Goal: Information Seeking & Learning: Learn about a topic

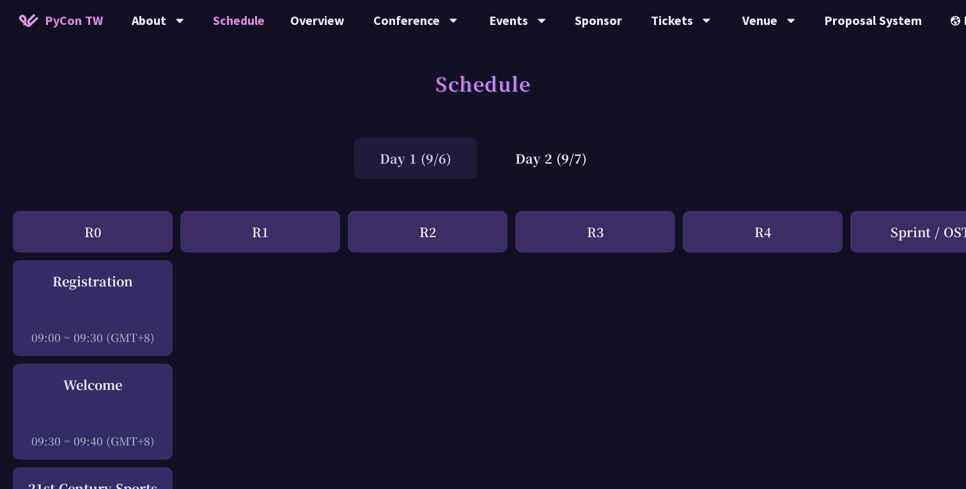
click at [255, 230] on div "R1" at bounding box center [260, 232] width 160 height 42
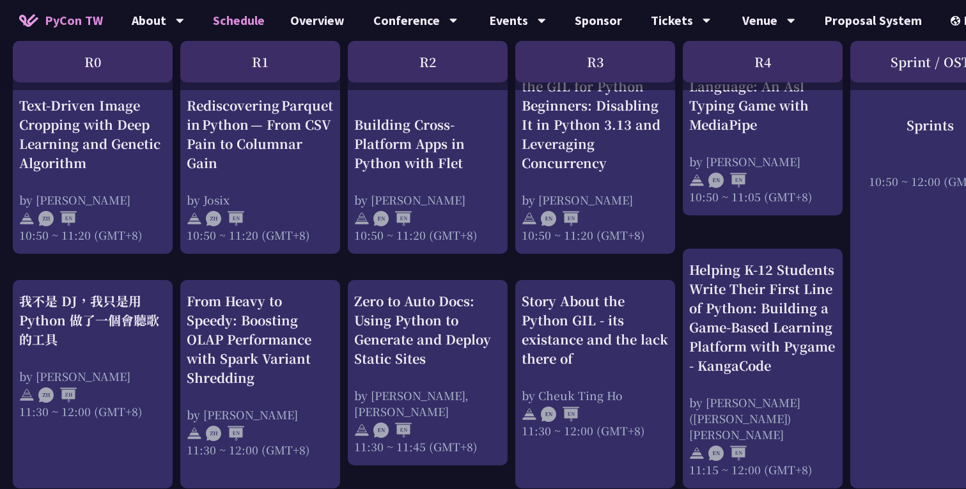
scroll to position [612, 0]
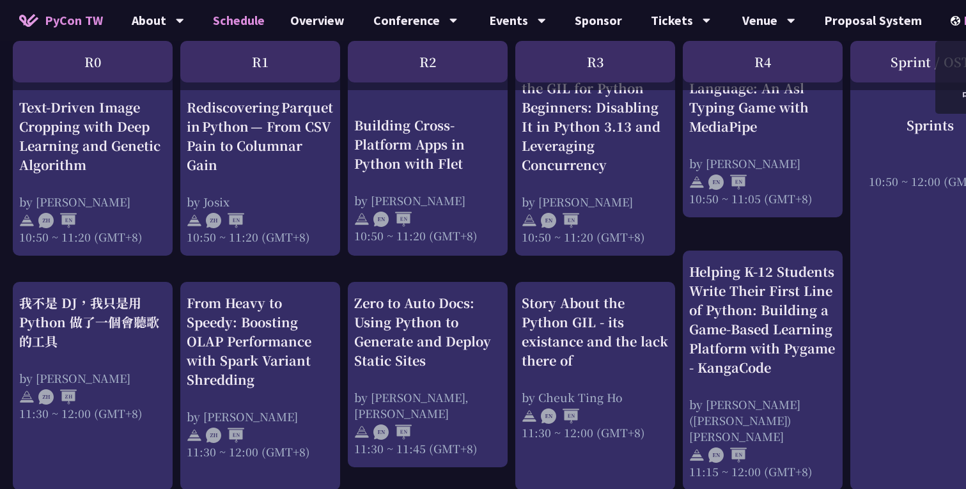
click at [958, 20] on div "EN" at bounding box center [974, 20] width 47 height 41
click at [951, 90] on div "中文" at bounding box center [973, 96] width 77 height 30
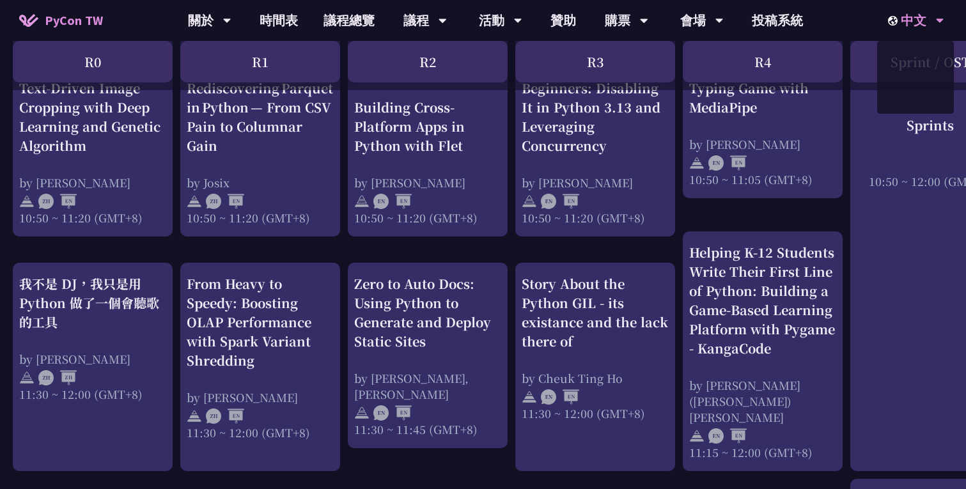
scroll to position [0, 0]
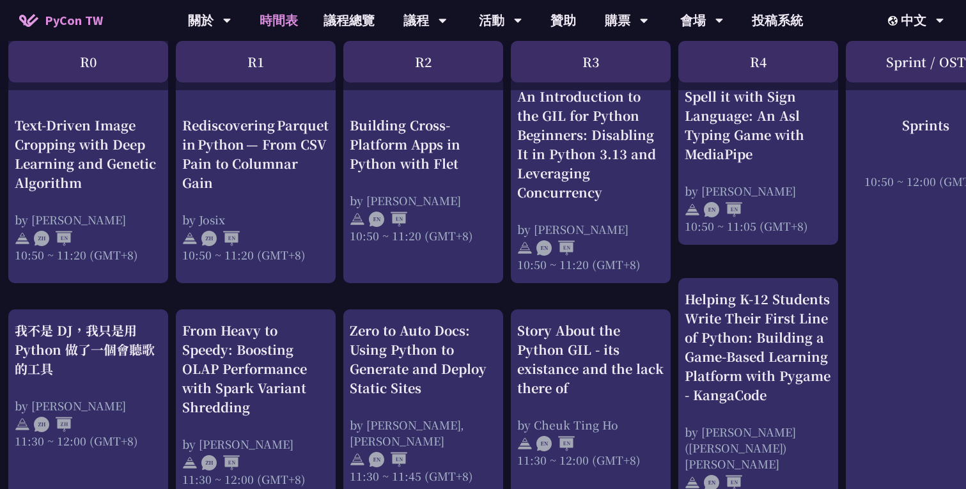
scroll to position [0, 4]
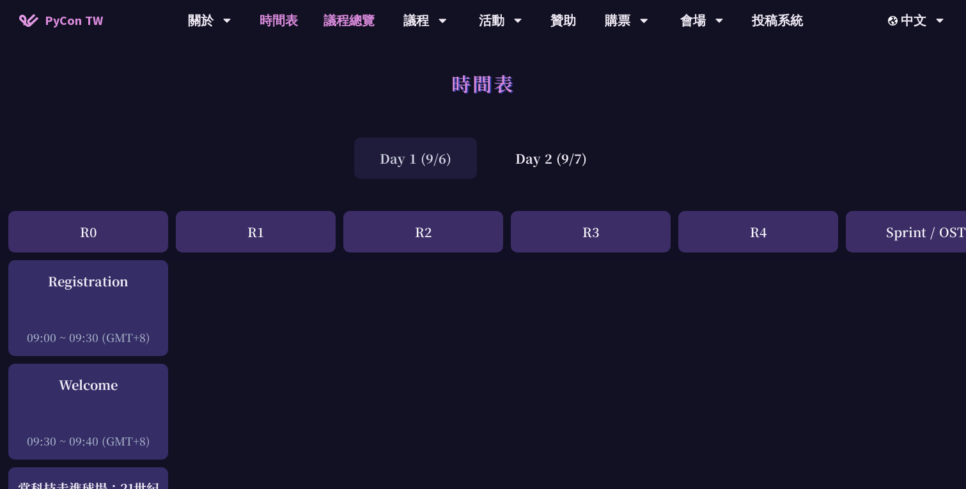
click at [357, 17] on link "議程總覽" at bounding box center [349, 20] width 77 height 41
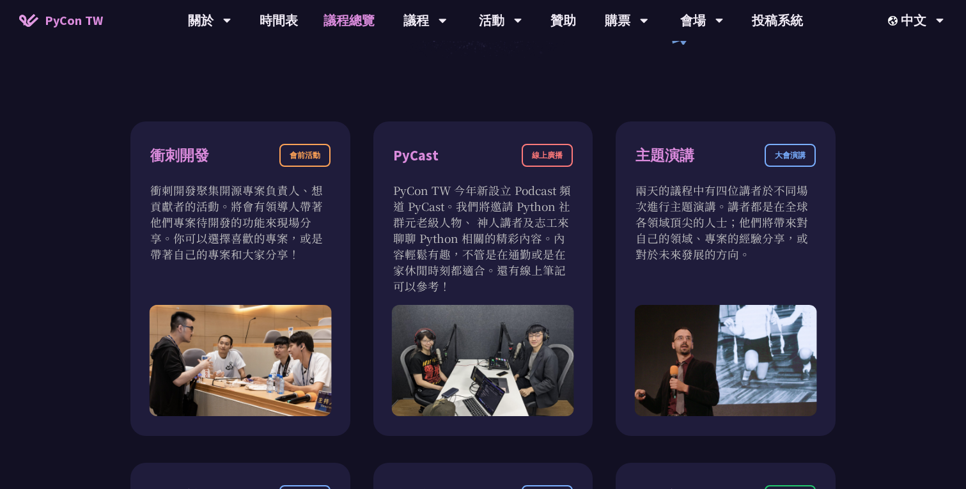
scroll to position [389, 0]
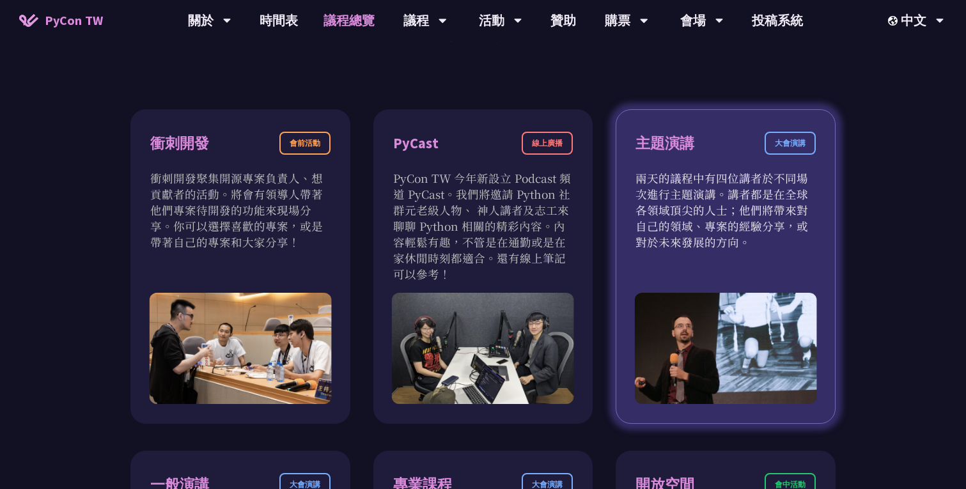
click at [651, 232] on p "兩天的議程中有四位講者於不同場次進行主題演講。講者都是在全球各領域頂尖的人士；他們將帶來對自己的領域、專案的經驗分享，或對於未來發展的方向。" at bounding box center [726, 210] width 180 height 80
click at [669, 227] on p "兩天的議程中有四位講者於不同場次進行主題演講。講者都是在全球各領域頂尖的人士；他們將帶來對自己的領域、專案的經驗分享，或對於未來發展的方向。" at bounding box center [726, 210] width 180 height 80
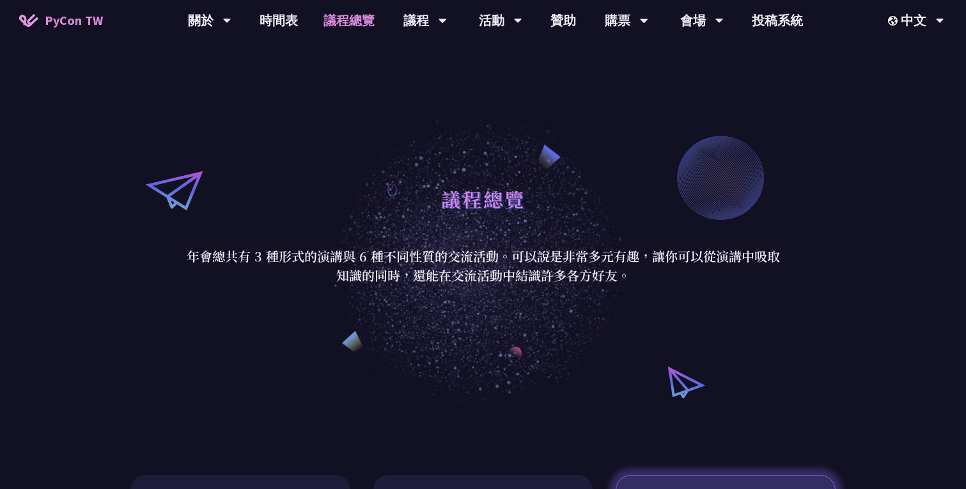
scroll to position [0, 0]
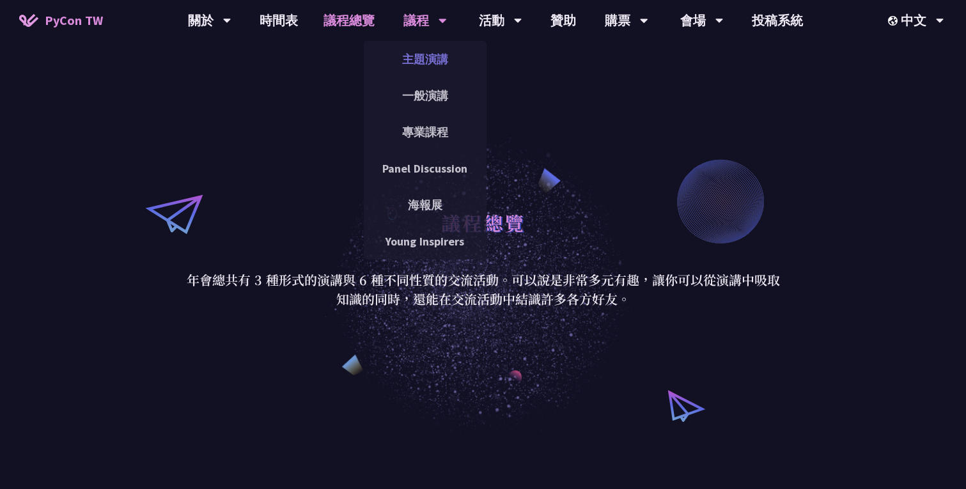
click at [421, 55] on link "主題演講" at bounding box center [425, 59] width 123 height 30
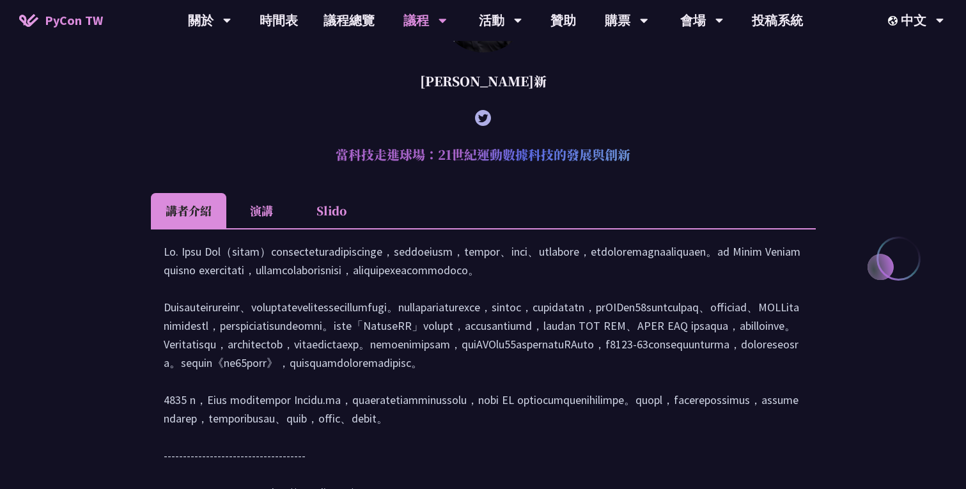
scroll to position [428, 0]
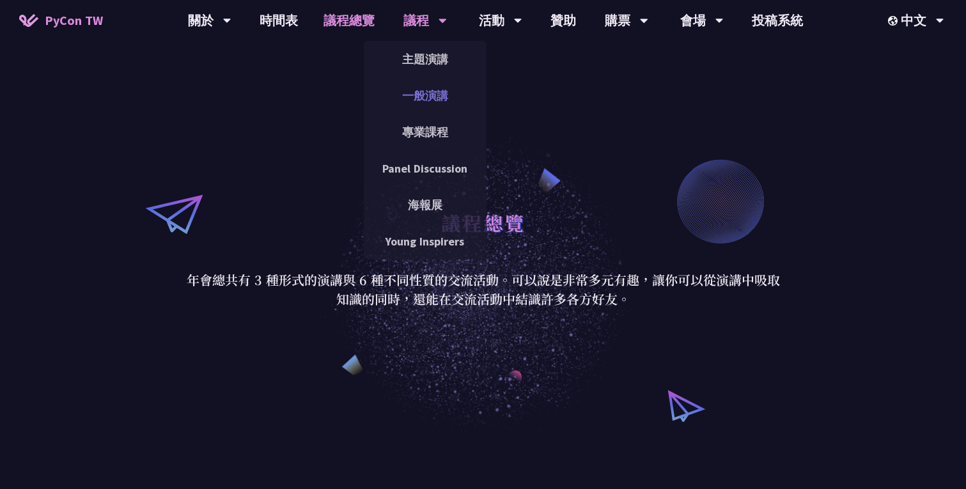
click at [424, 92] on link "一般演講" at bounding box center [425, 96] width 123 height 30
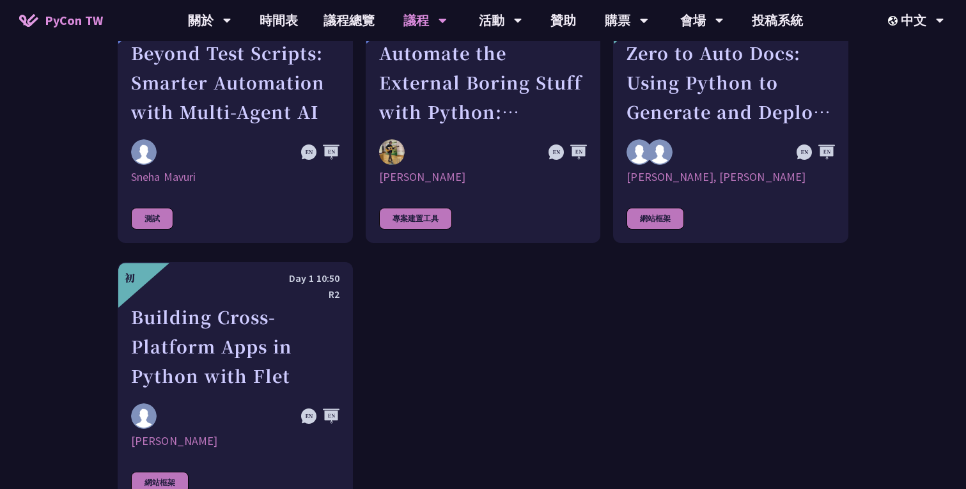
scroll to position [3761, 0]
